Goal: Communication & Community: Answer question/provide support

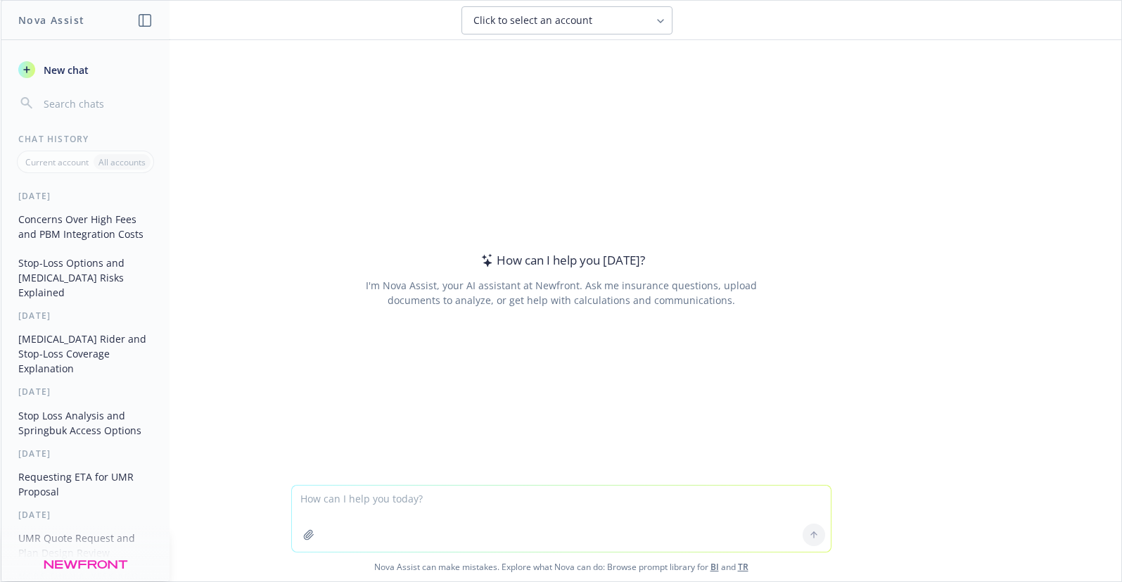
click at [326, 497] on textarea at bounding box center [561, 518] width 539 height 66
paste textarea "To help with your discussions, we have revised the renewal options to include t…"
type textarea "reword: To help with your discussions, we have revised the renewal options to i…"
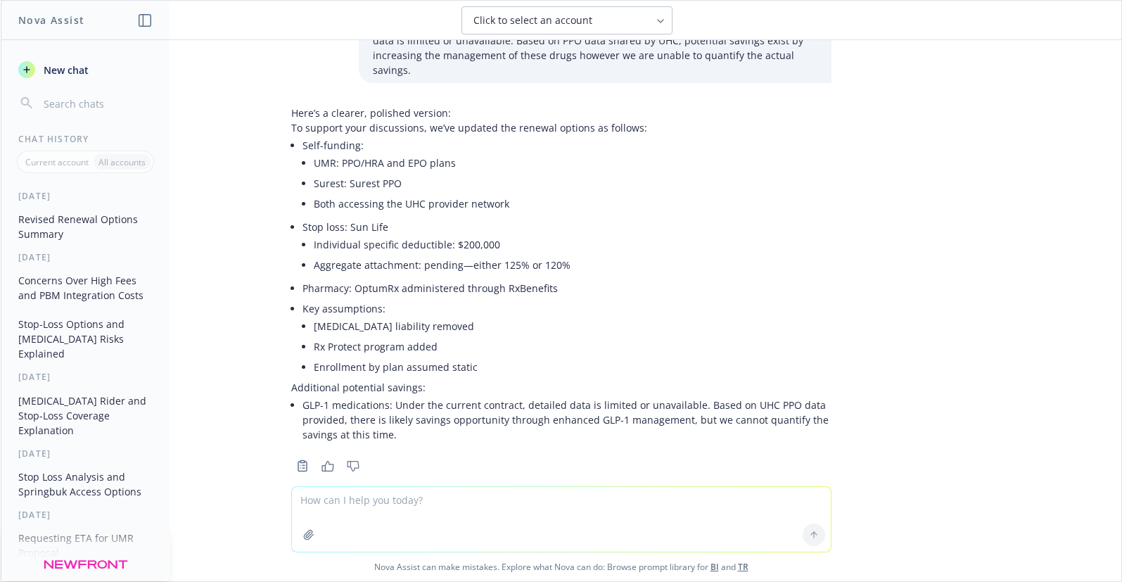
scroll to position [121, 0]
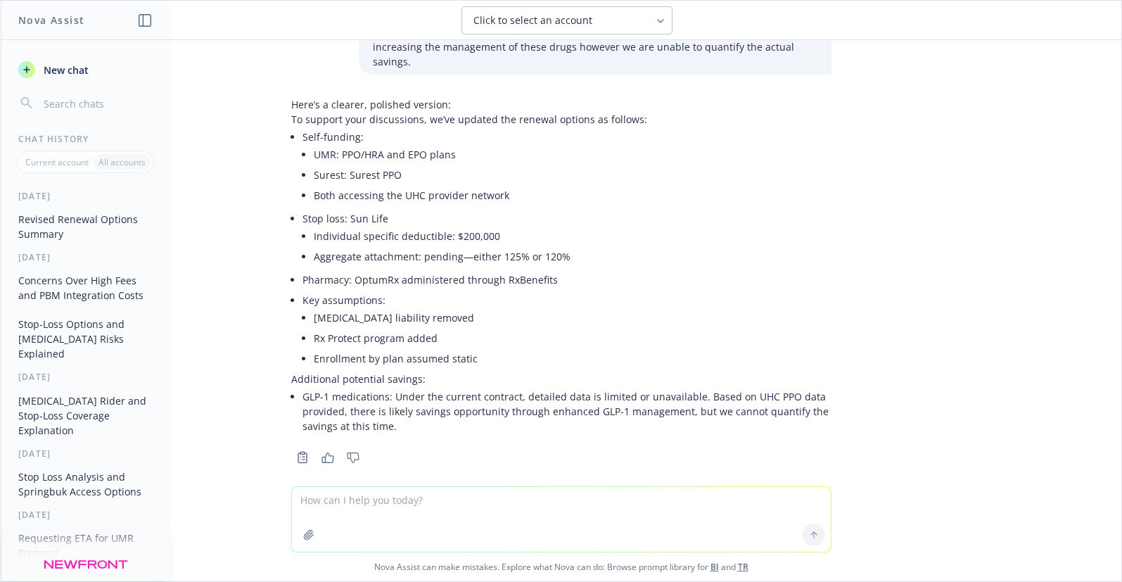
click at [374, 410] on li "GLP-1 medications: Under the current contract, detailed data is limited or unav…" at bounding box center [566, 411] width 529 height 50
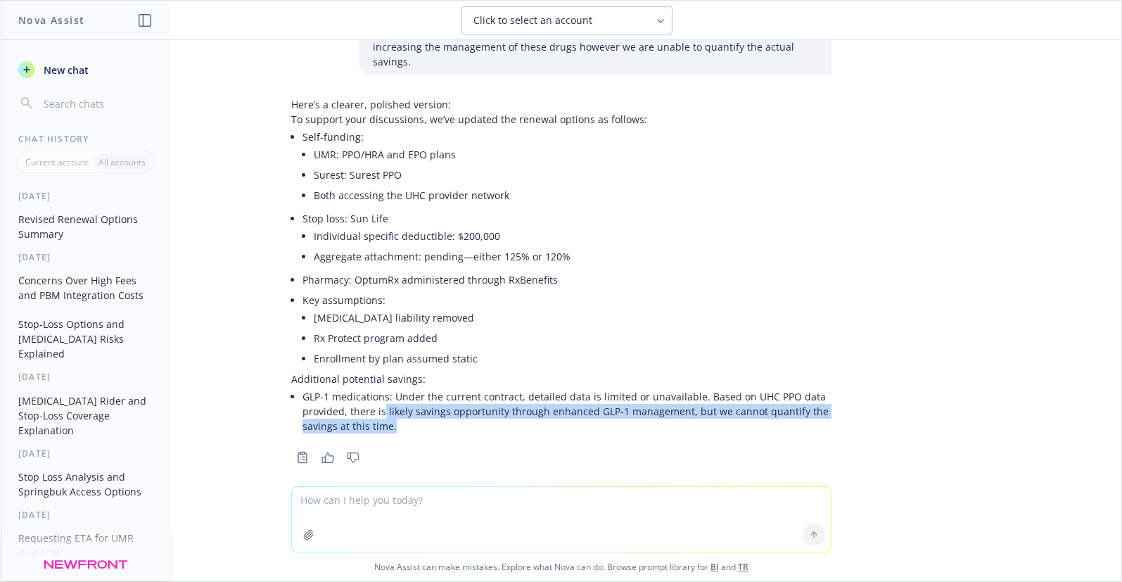
drag, startPoint x: 373, startPoint y: 397, endPoint x: 385, endPoint y: 412, distance: 19.6
click at [385, 412] on li "GLP-1 medications: Under the current contract, detailed data is limited or unav…" at bounding box center [566, 411] width 529 height 50
copy li "likely savings opportunity through enhanced GLP-1 management, but we cannot qua…"
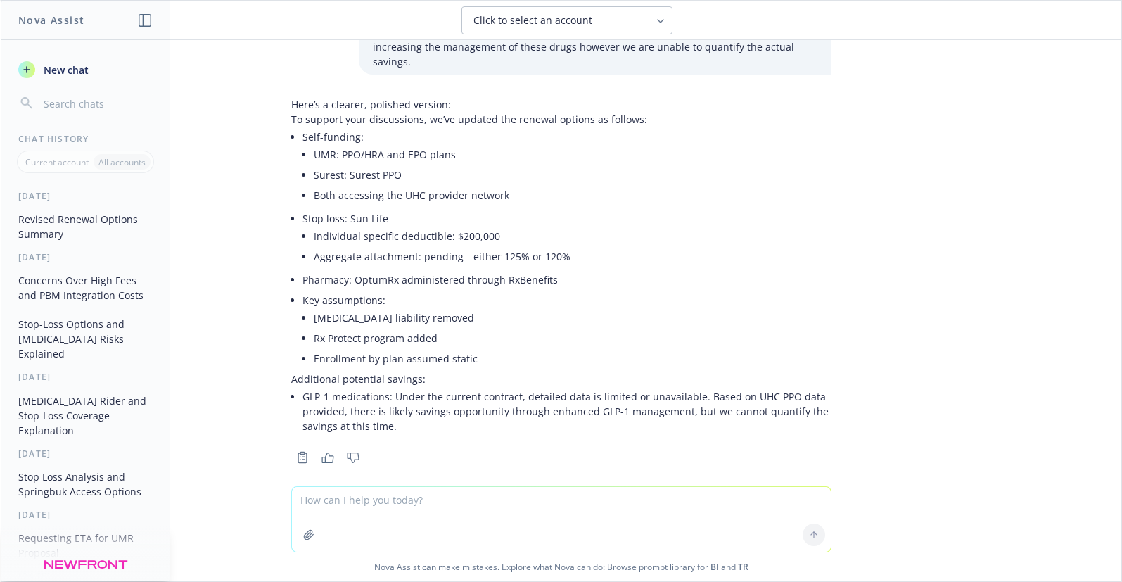
click at [328, 509] on textarea at bounding box center [561, 519] width 539 height 65
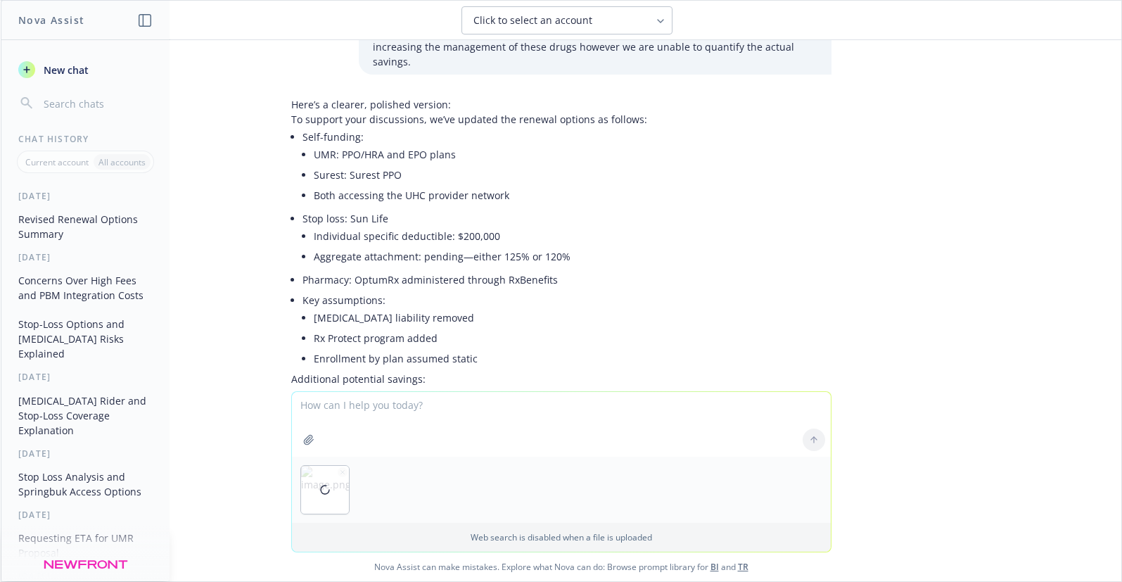
paste textarea "(prorated termination penalty if contract termed prior to [DATE])"
type textarea "(prorated termination penalty if contract termed prior to [DATE])"
click at [340, 473] on icon "button" at bounding box center [342, 472] width 4 height 4
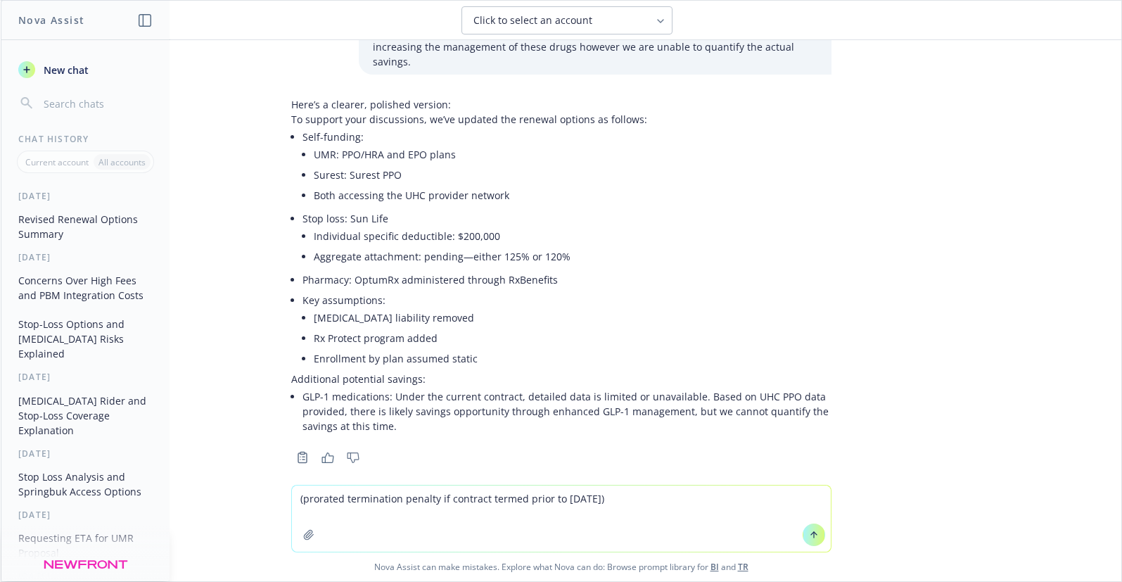
click at [809, 538] on icon at bounding box center [814, 535] width 10 height 10
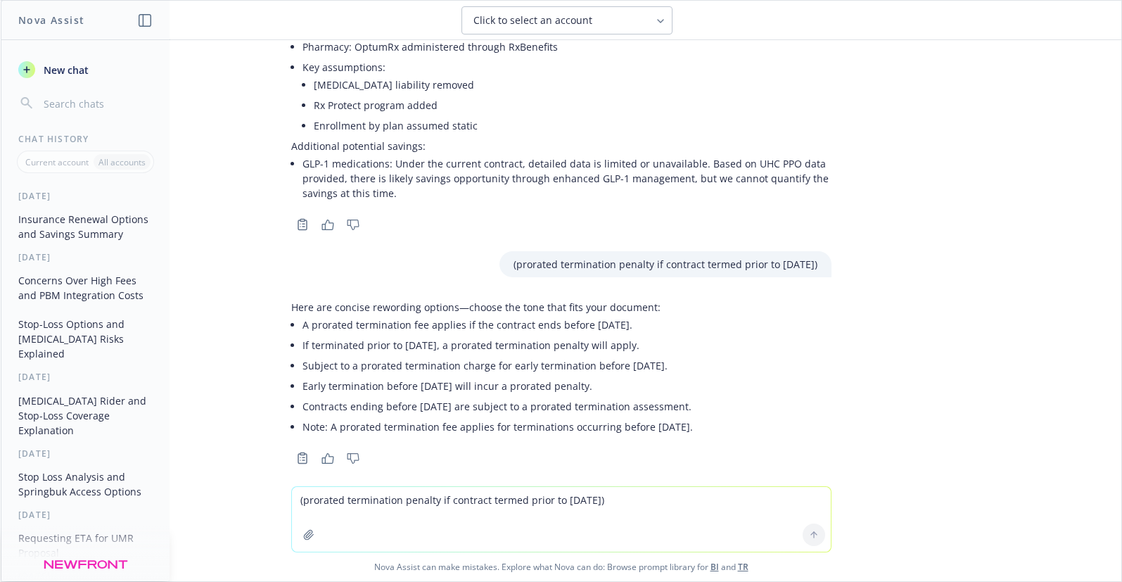
scroll to position [354, 0]
click at [327, 318] on li "A prorated termination fee applies if the contract ends before [DATE]." at bounding box center [497, 324] width 390 height 20
drag, startPoint x: 293, startPoint y: 311, endPoint x: 680, endPoint y: 307, distance: 386.8
click at [680, 314] on li "A prorated termination fee applies if the contract ends before [DATE]." at bounding box center [497, 324] width 390 height 20
copy li "A prorated termination fee applies if the contract ends before [DATE]."
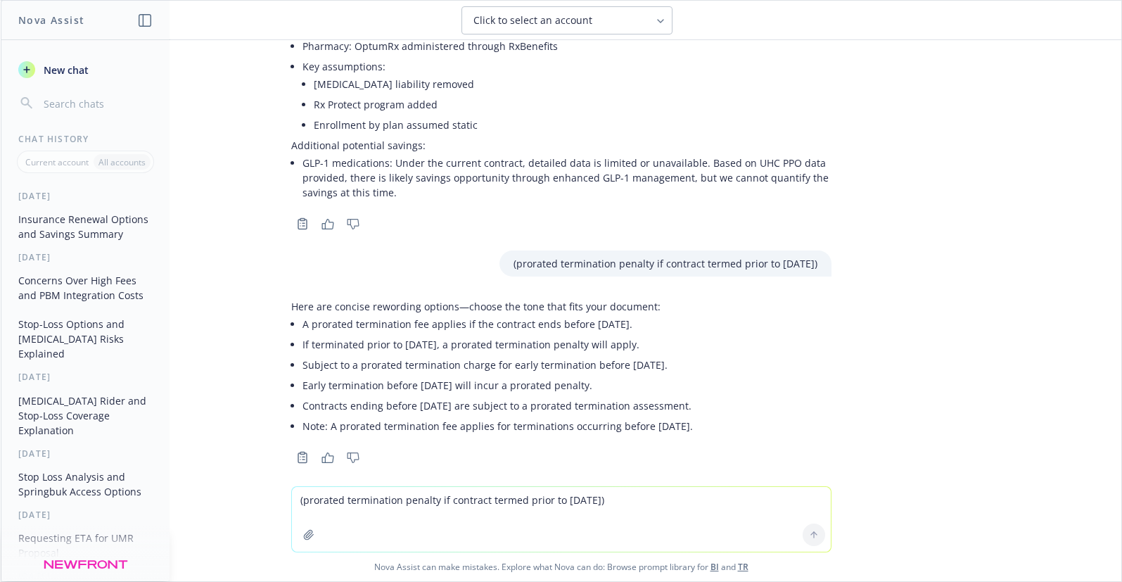
click at [314, 508] on textarea "(prorated termination penalty if contract termed prior to [DATE])" at bounding box center [561, 519] width 539 height 65
paste textarea "Additional potential savings: • GLP-1 medications – currently structured under …"
type textarea "Additional potential savings: • GLP-1 medications – currently structured under …"
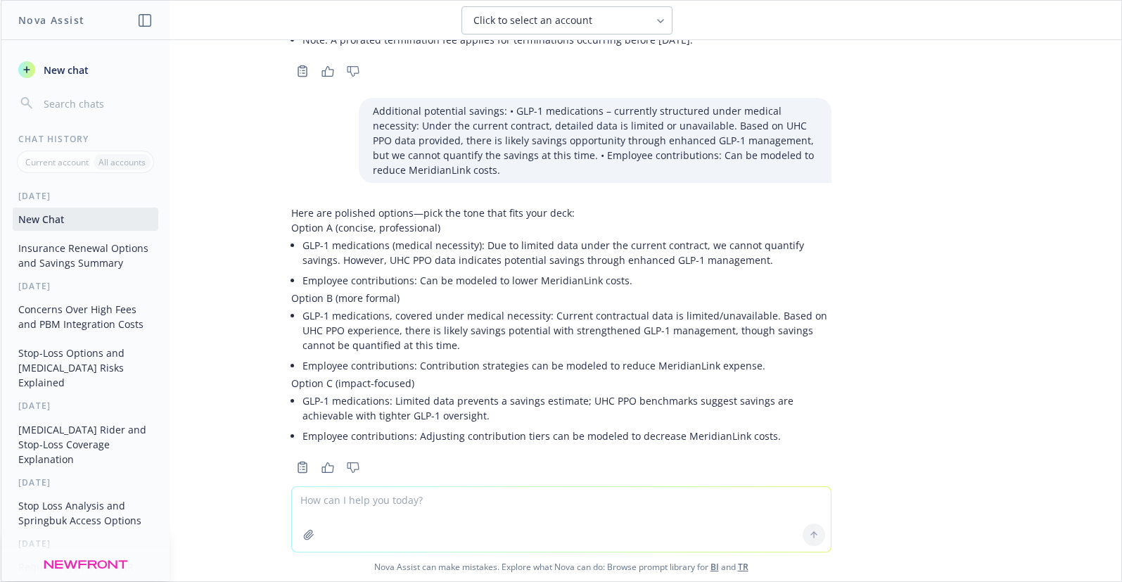
scroll to position [750, 0]
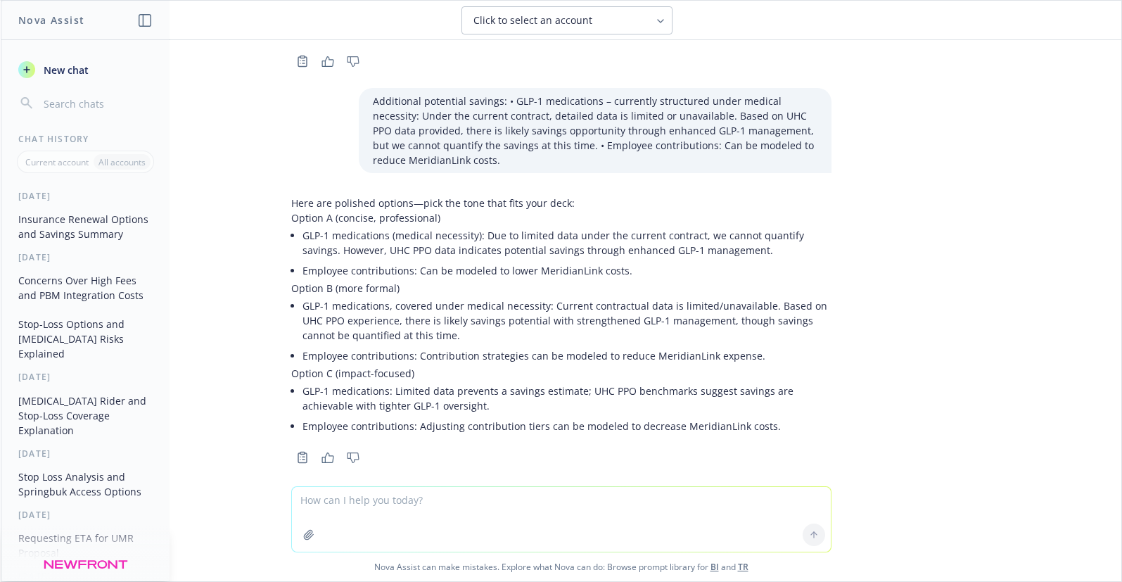
click at [309, 497] on textarea at bounding box center [561, 519] width 539 height 65
paste textarea "Please let us know the direction you wish to take and if you have any questions."
type textarea "Please let us know the direction you wish to take and if you have any questions."
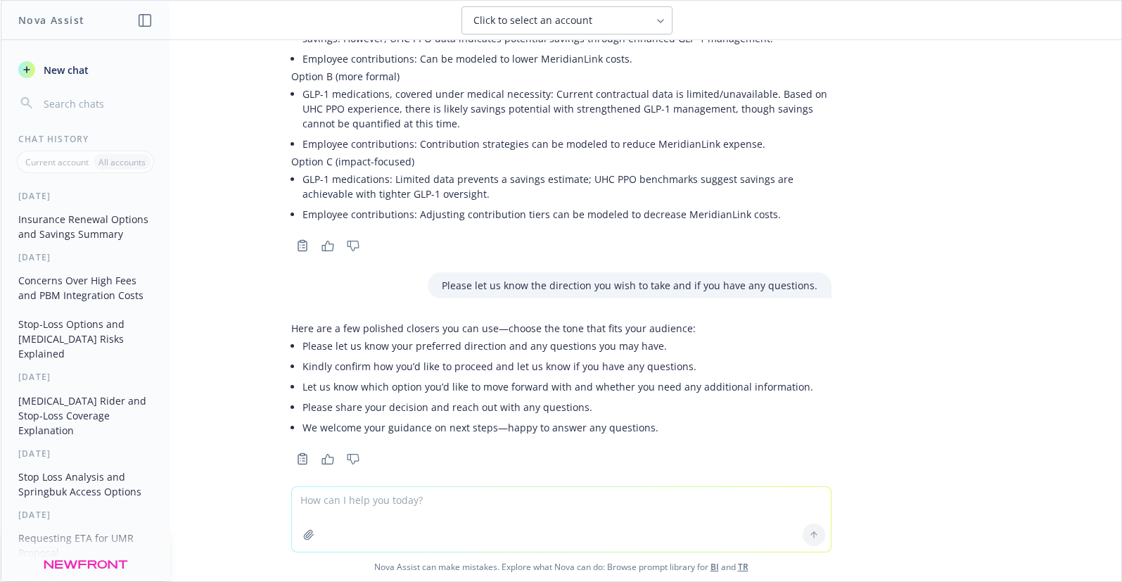
scroll to position [963, 0]
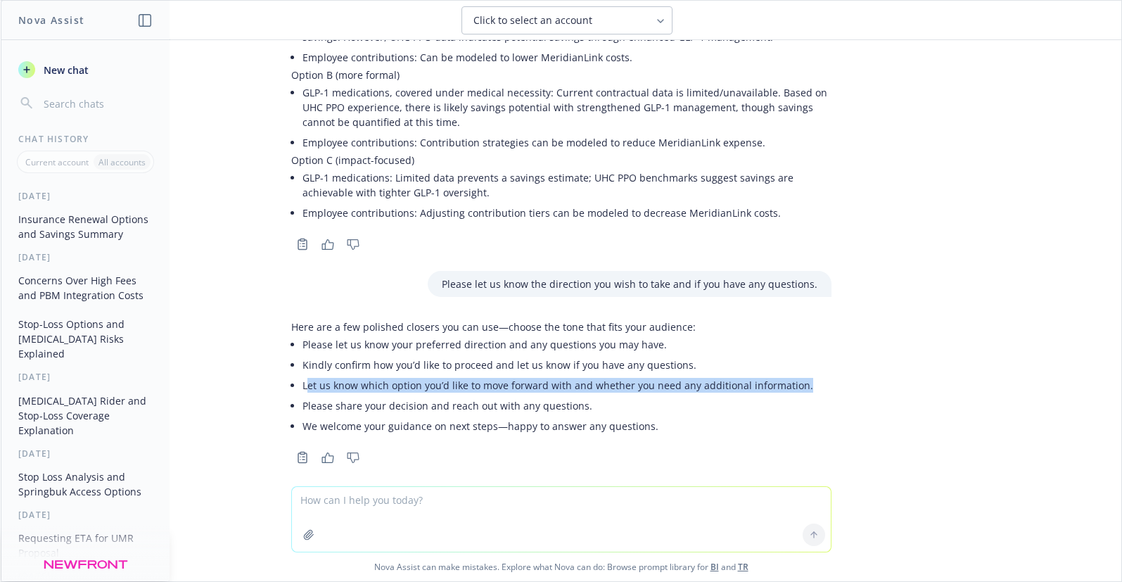
drag, startPoint x: 297, startPoint y: 371, endPoint x: 827, endPoint y: 374, distance: 530.3
click at [827, 374] on div "Here are a few polished closers you can use—choose the tone that fits your audi…" at bounding box center [561, 390] width 563 height 153
copy li "et us know which option you’d like to move forward with and whether you need an…"
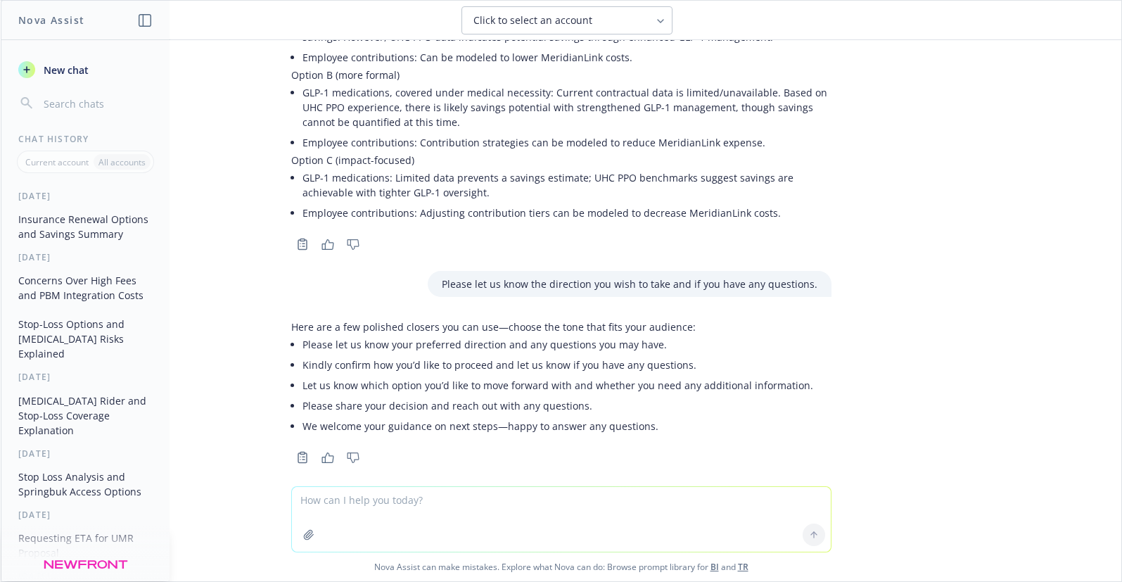
click at [329, 499] on textarea at bounding box center [561, 519] width 539 height 65
paste textarea "Once you decide on the final renewal direction and option, we will prepare the …"
type textarea "Once you decide on the final renewal direction and option, we will prepare the …"
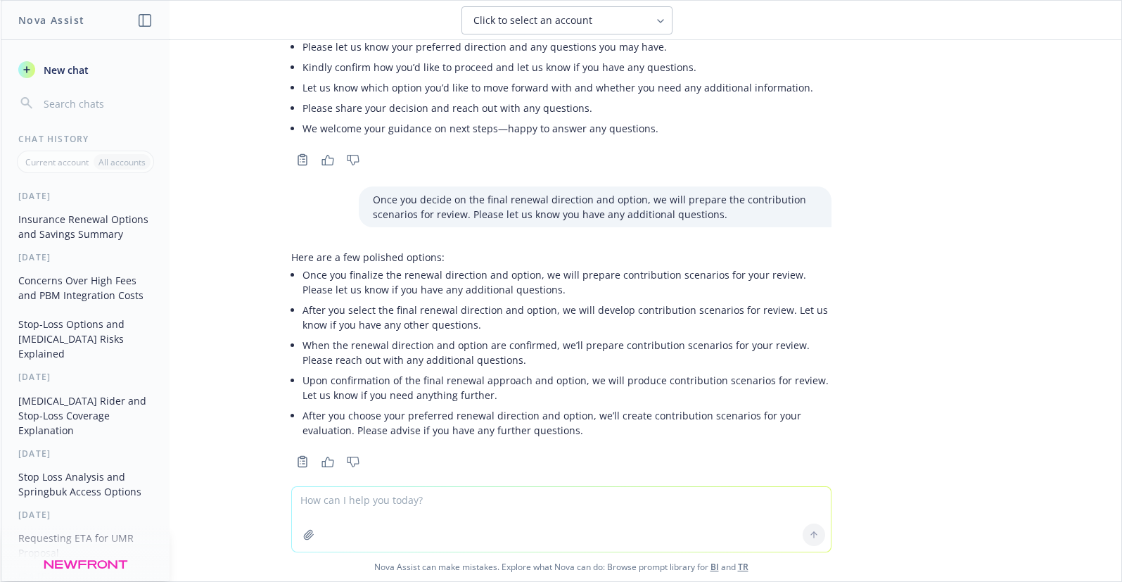
scroll to position [1265, 0]
